Goal: Task Accomplishment & Management: Complete application form

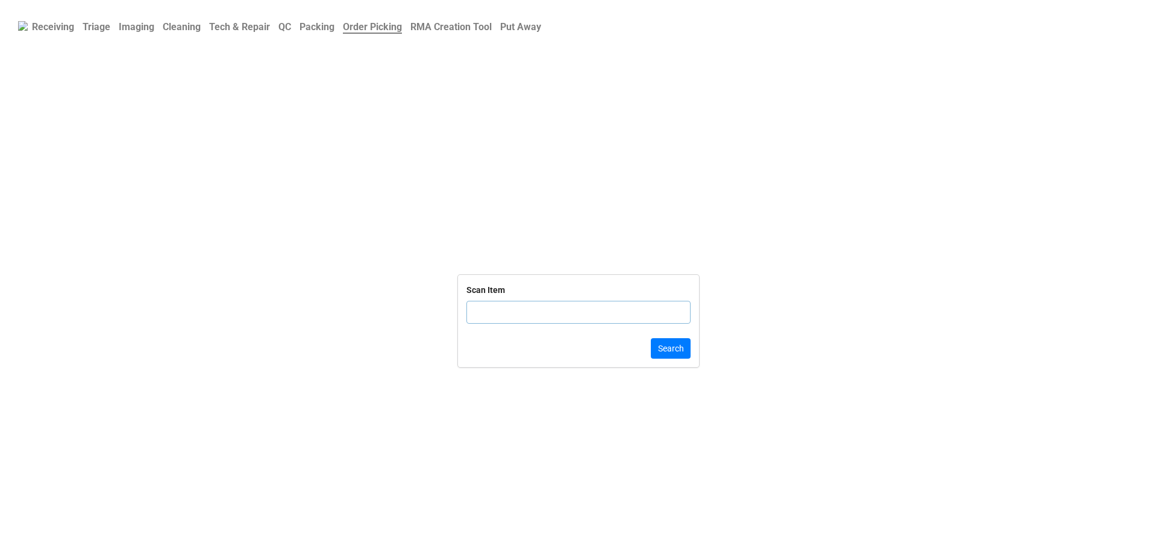
click at [516, 318] on input "text" at bounding box center [578, 312] width 224 height 23
type input "5DP2Q"
click button "Search" at bounding box center [671, 348] width 40 height 20
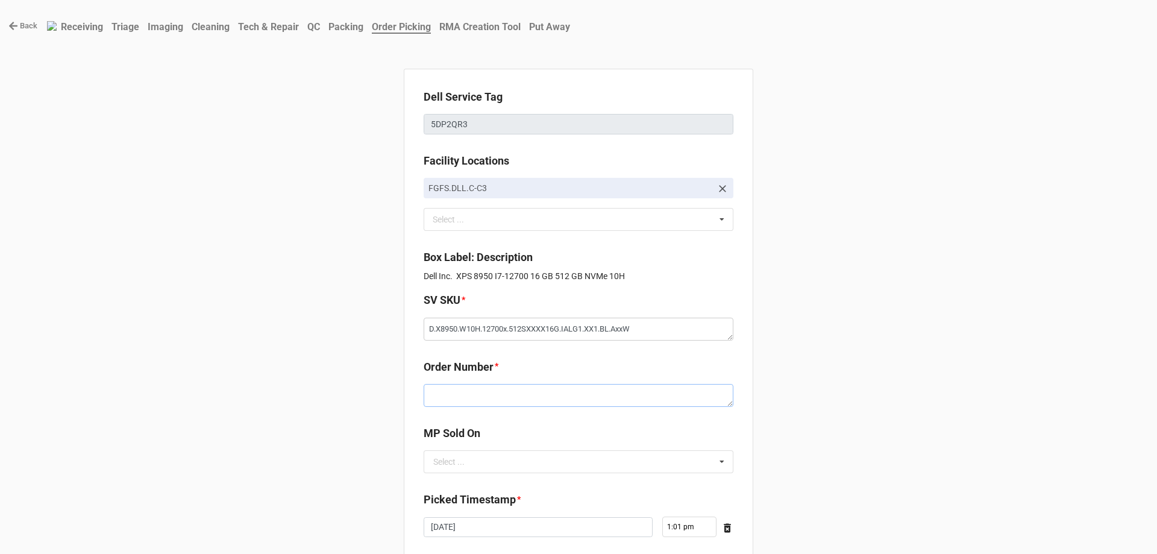
click at [448, 396] on textarea at bounding box center [579, 395] width 310 height 23
paste textarea "5034239"
type textarea "x"
type textarea "5034239"
click at [469, 463] on input "text" at bounding box center [579, 462] width 309 height 22
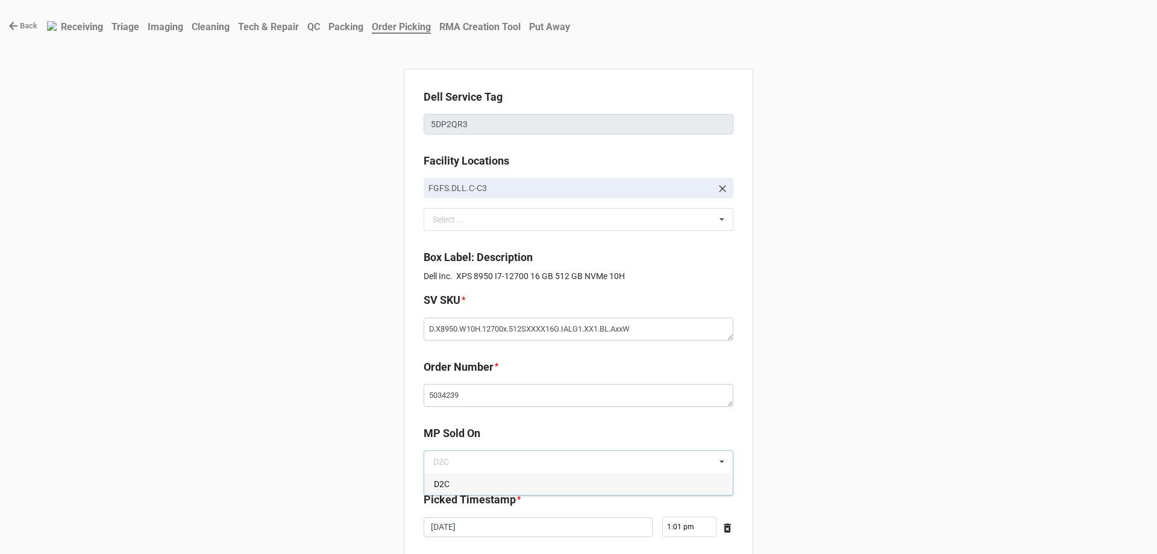
click at [461, 483] on div "D2C" at bounding box center [578, 483] width 309 height 22
type textarea "x"
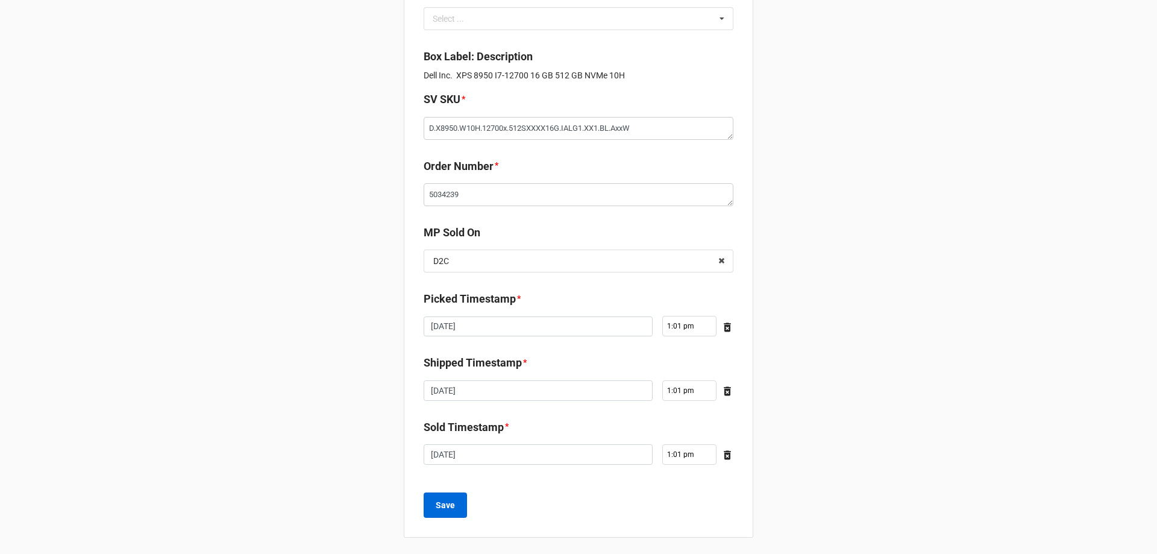
scroll to position [204, 0]
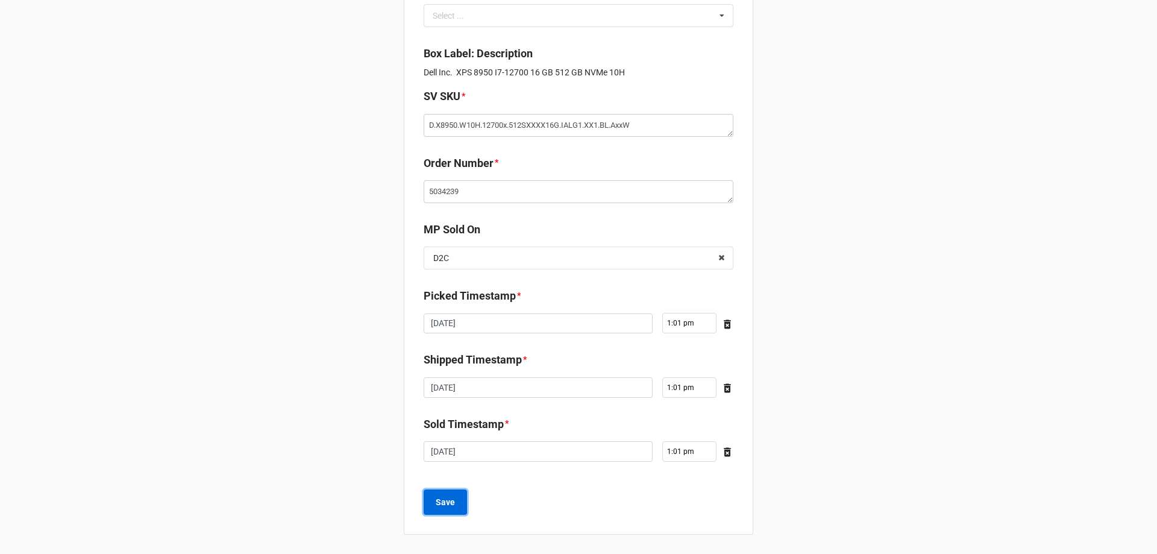
click at [442, 498] on b "Save" at bounding box center [445, 502] width 19 height 13
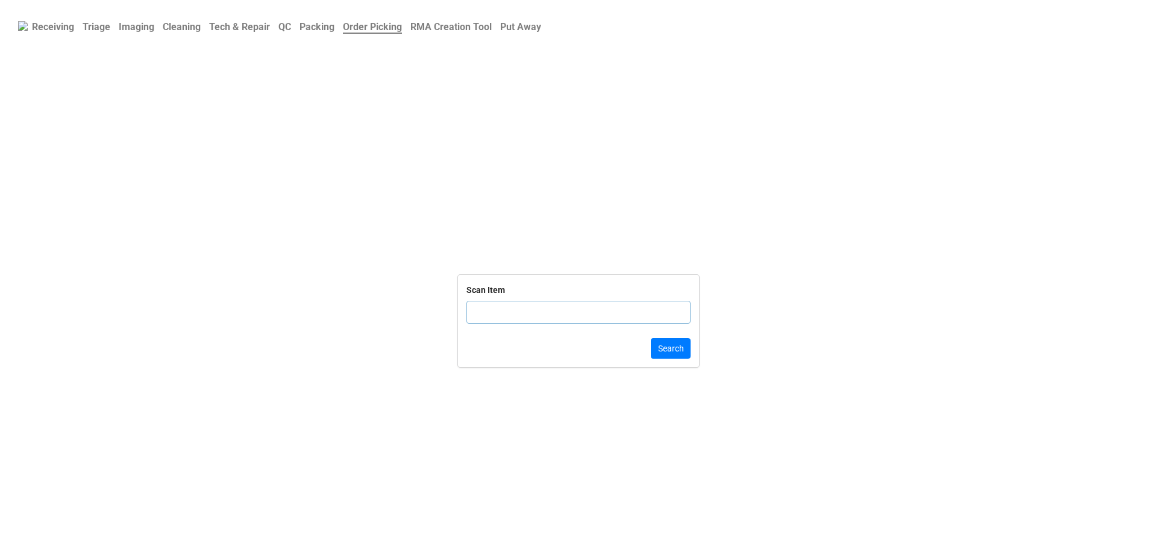
click at [714, 460] on form "Scan Item Search" at bounding box center [578, 321] width 1157 height 447
click at [534, 301] on input "text" at bounding box center [578, 312] width 224 height 23
type input "0F38KWH24343"
click button "Search" at bounding box center [671, 348] width 40 height 20
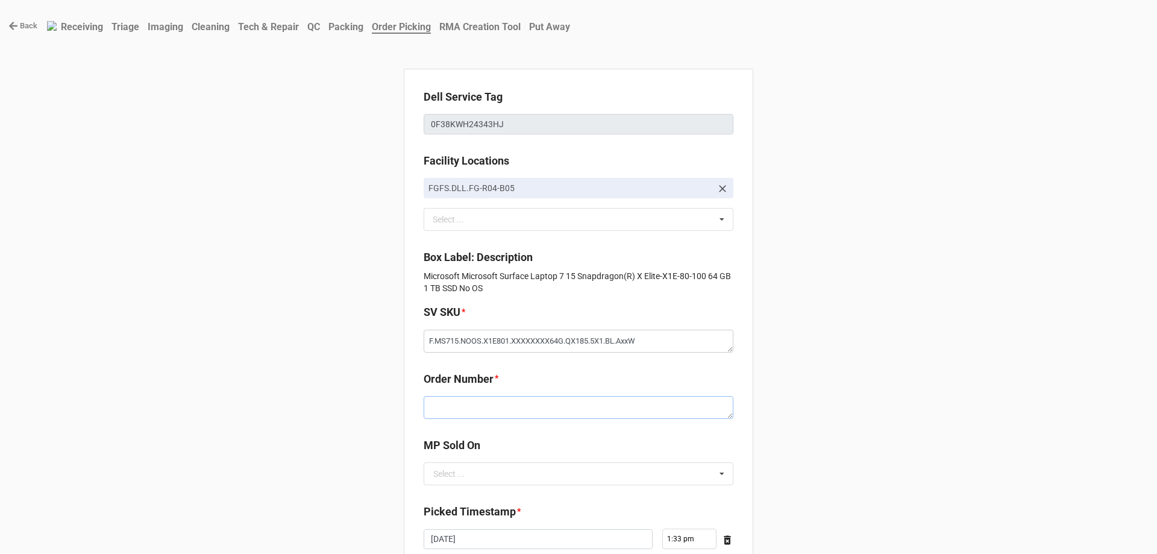
click at [556, 404] on textarea at bounding box center [579, 407] width 310 height 23
paste textarea "5034247"
type textarea "x"
type textarea "5034247"
click at [491, 465] on input "text" at bounding box center [579, 474] width 309 height 22
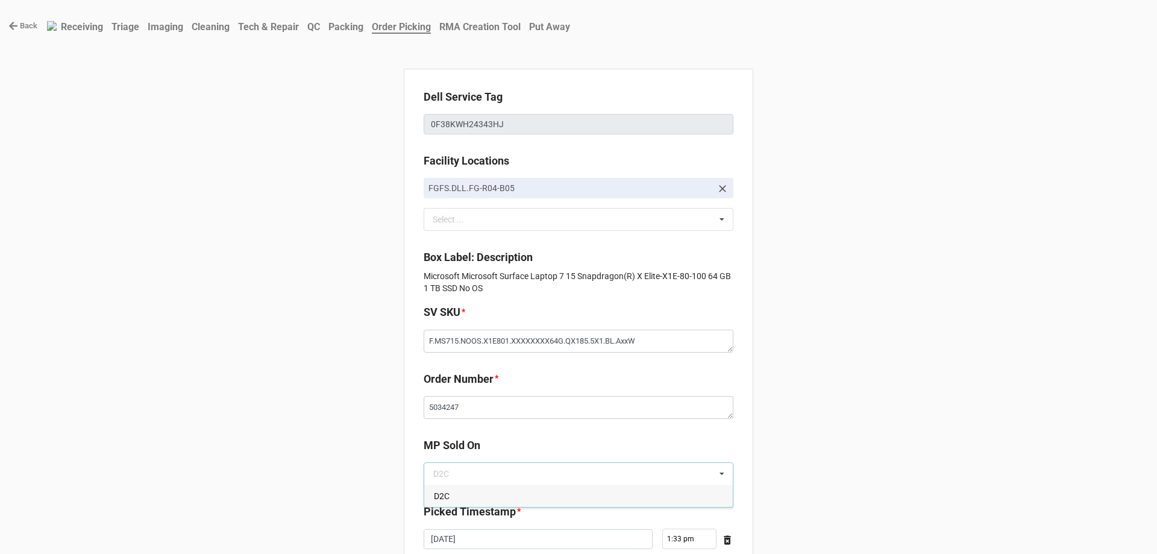
click at [479, 489] on div "D2C" at bounding box center [578, 496] width 309 height 22
type textarea "x"
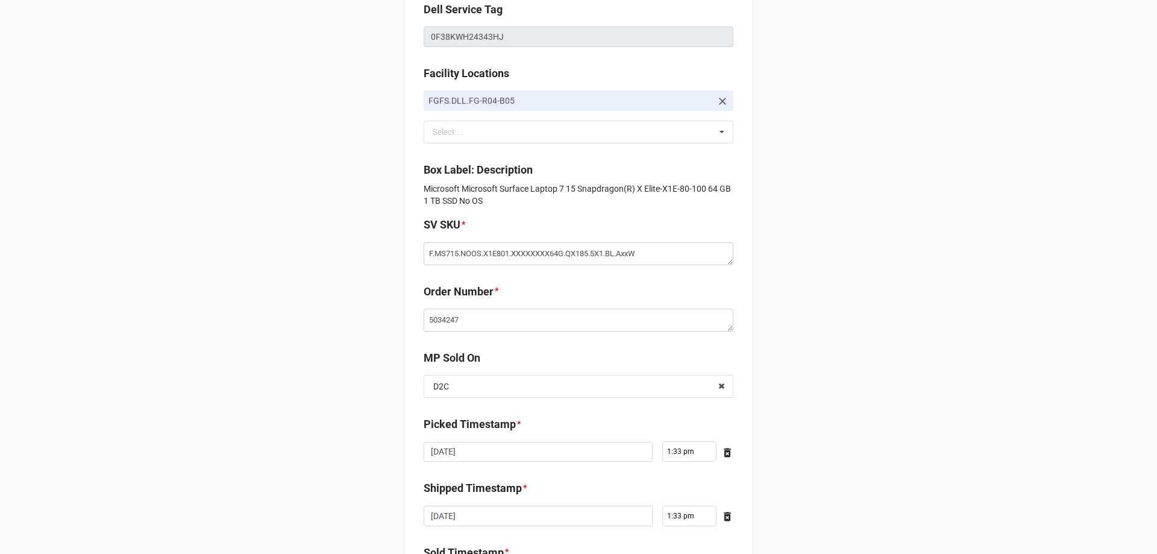
scroll to position [216, 0]
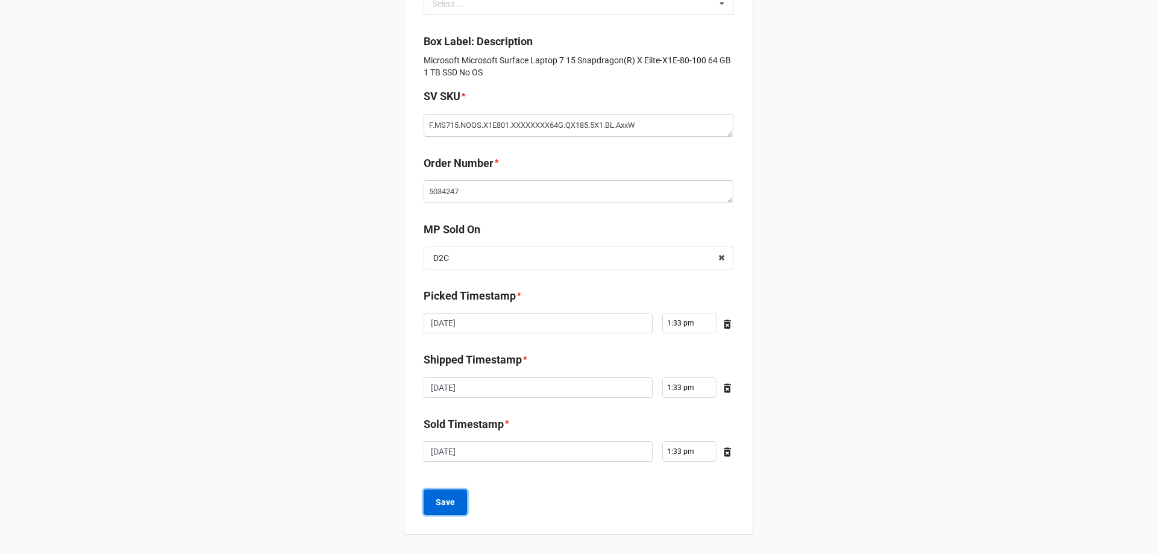
click at [447, 502] on b "Save" at bounding box center [445, 502] width 19 height 13
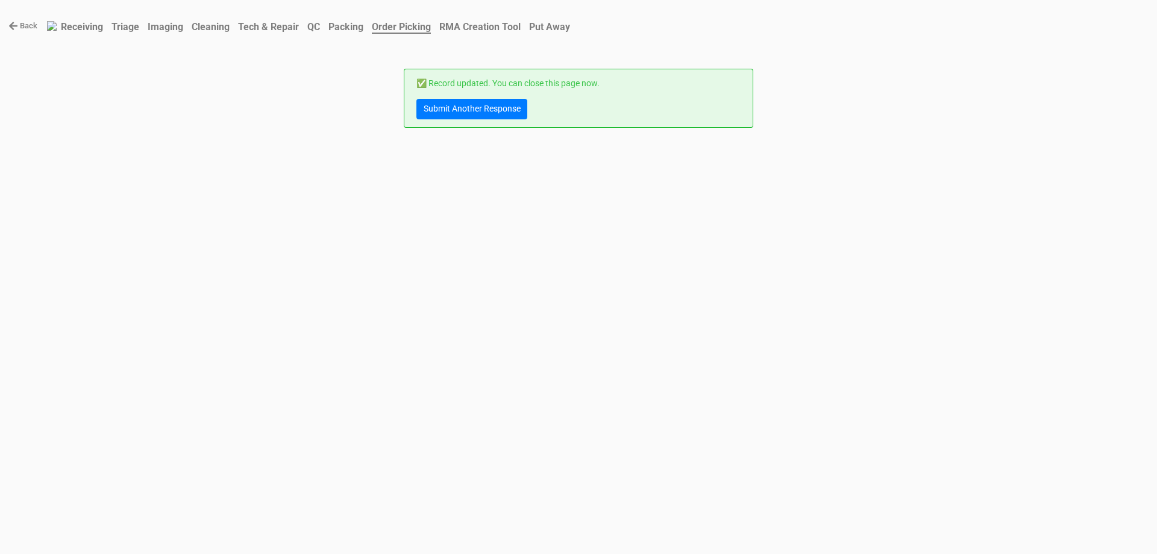
scroll to position [0, 0]
